Goal: Transaction & Acquisition: Purchase product/service

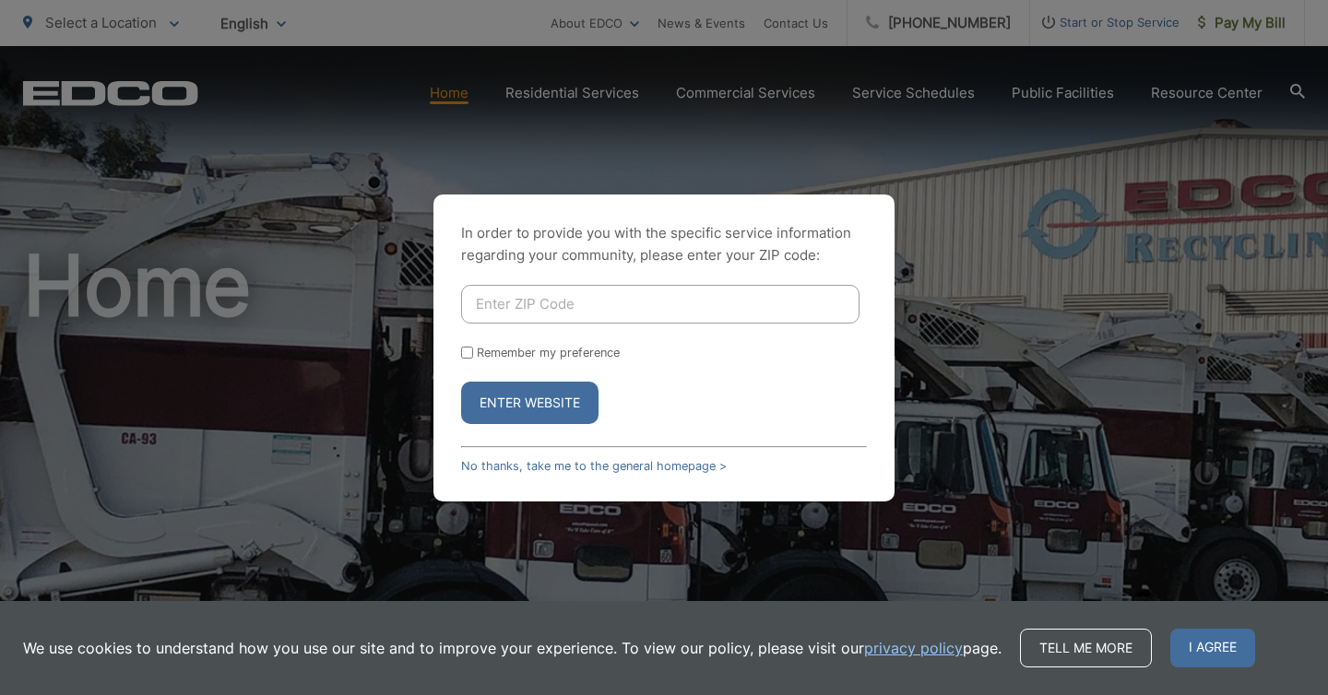
click at [1225, 25] on div "In order to provide you with the specific service information regarding your co…" at bounding box center [664, 347] width 1328 height 695
click at [593, 313] on input "Enter ZIP Code" at bounding box center [660, 304] width 398 height 39
click at [512, 402] on button "Enter Website" at bounding box center [529, 403] width 137 height 42
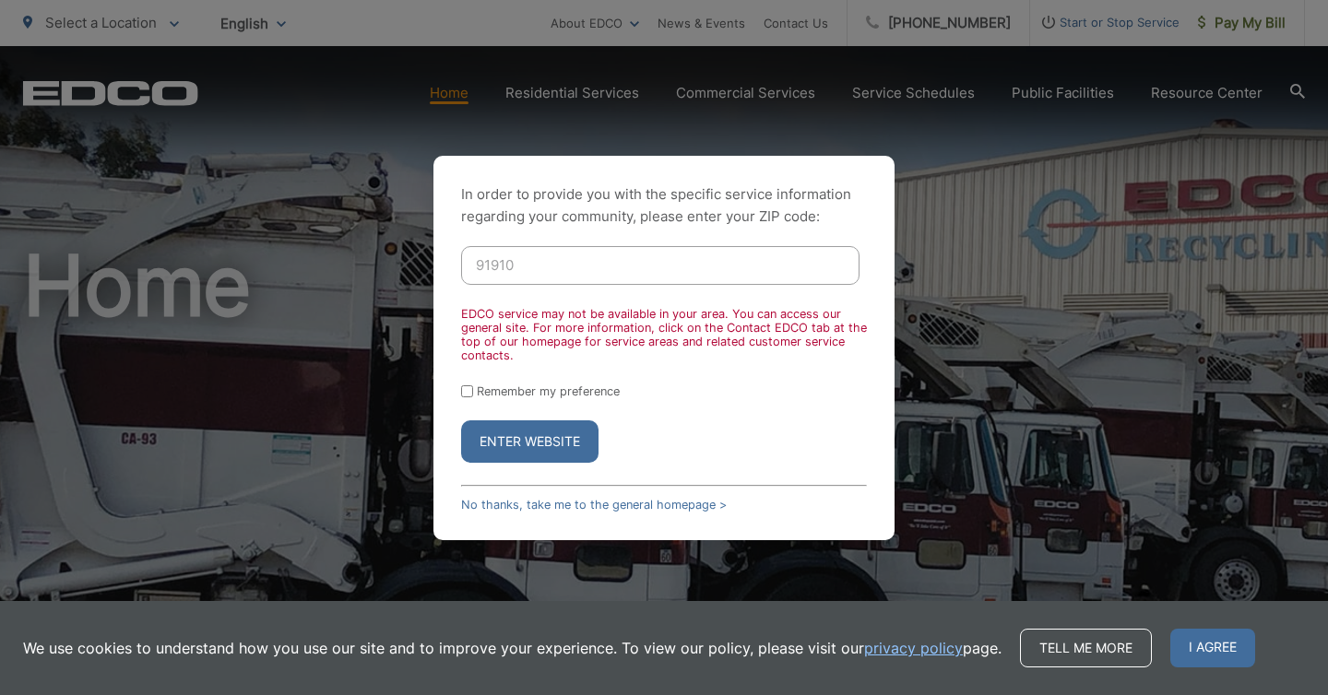
click at [503, 259] on input "91910" at bounding box center [660, 265] width 398 height 39
drag, startPoint x: 537, startPoint y: 274, endPoint x: 364, endPoint y: 250, distance: 174.1
click at [364, 250] on div "In order to provide you with the specific service information regarding your co…" at bounding box center [664, 347] width 1328 height 695
type input "0"
type input "91977"
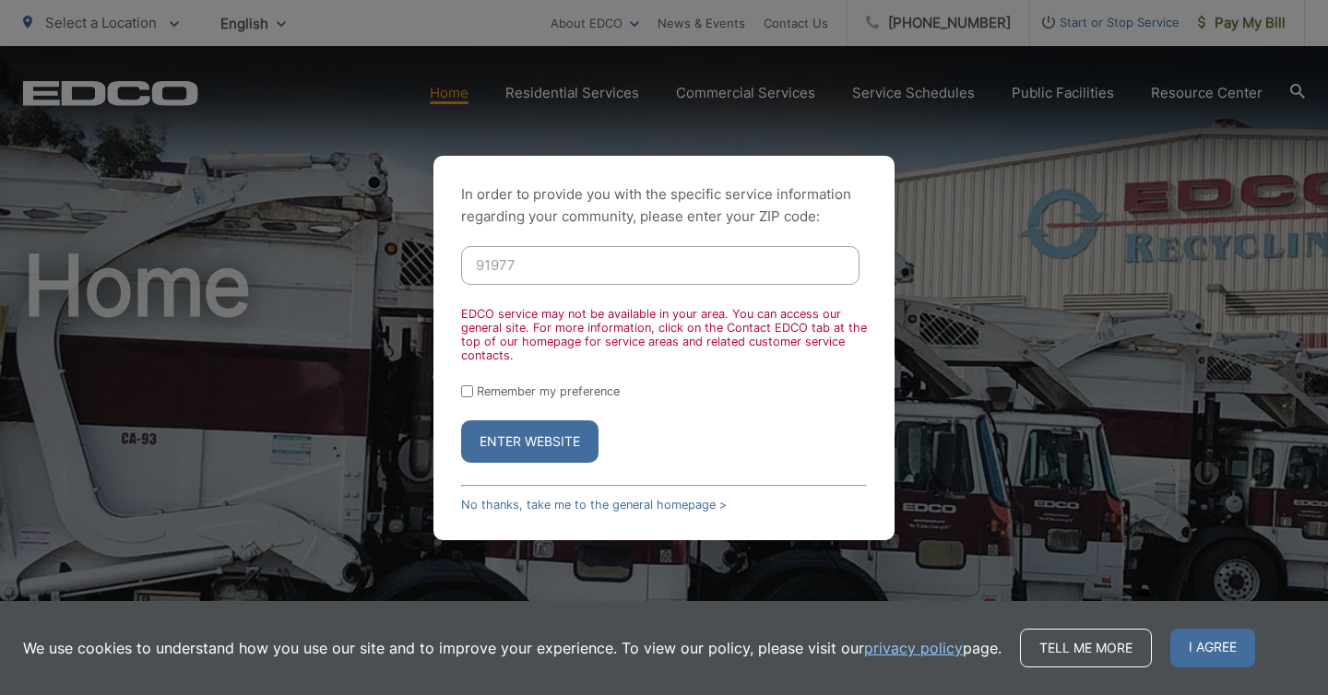
click at [526, 434] on button "Enter Website" at bounding box center [529, 442] width 137 height 42
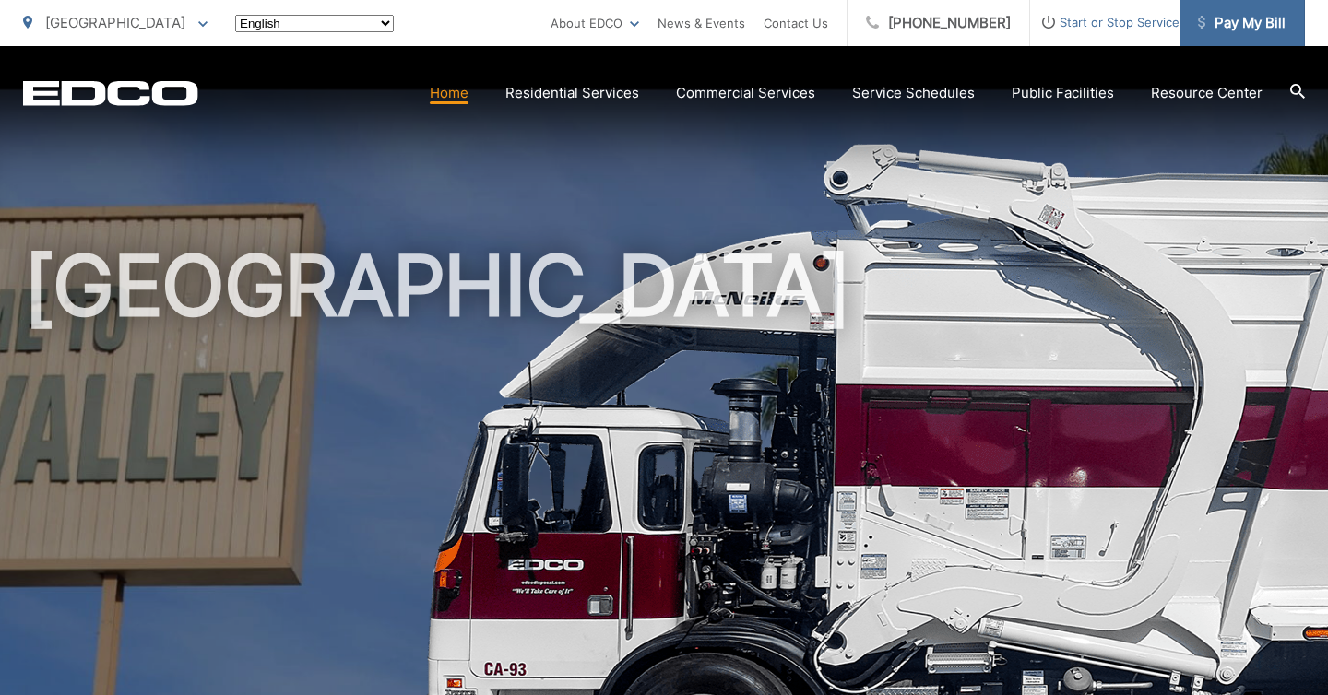
click at [1233, 26] on span "Pay My Bill" at bounding box center [1242, 23] width 88 height 22
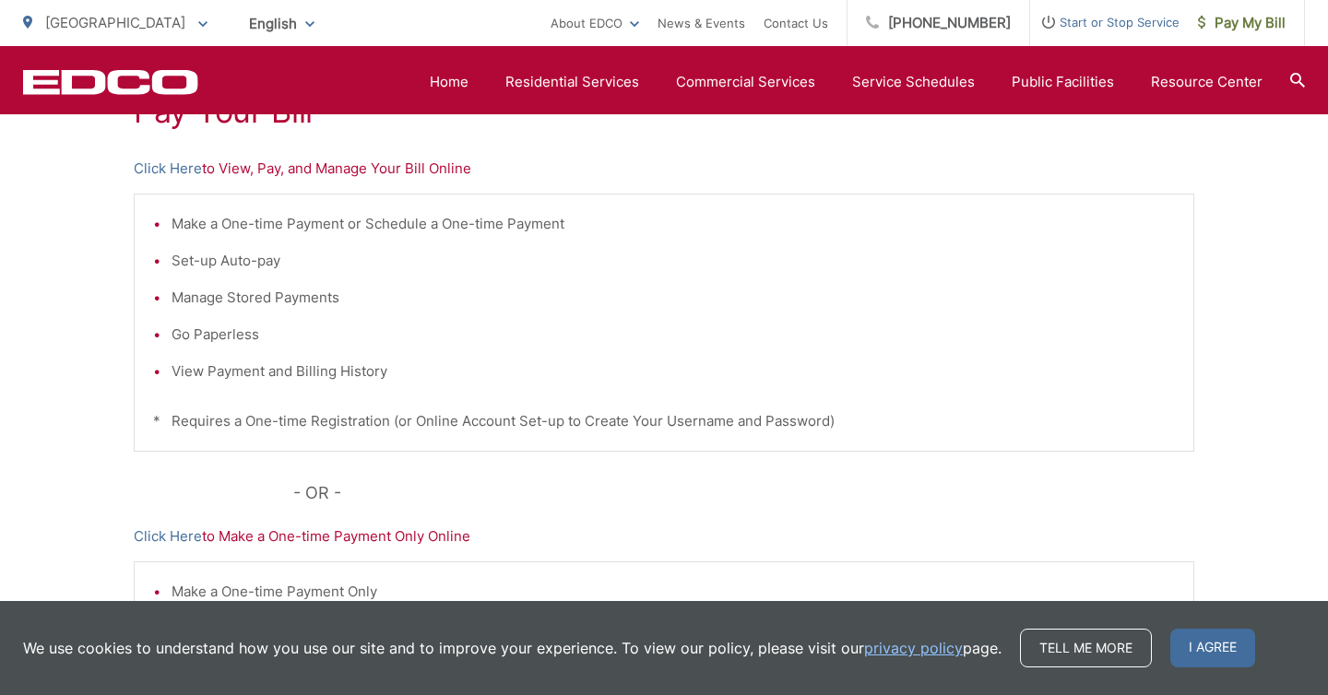
scroll to position [383, 0]
click at [181, 175] on link "Click Here" at bounding box center [168, 172] width 68 height 22
